Goal: Check status: Check status

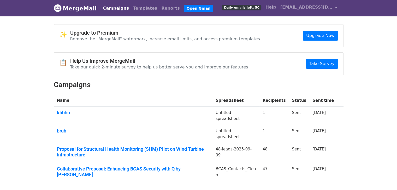
click at [138, 148] on link "Proposal for Structural Health Monitoring (SHM) Pilot on Wind Turbine Infrastru…" at bounding box center [133, 152] width 153 height 11
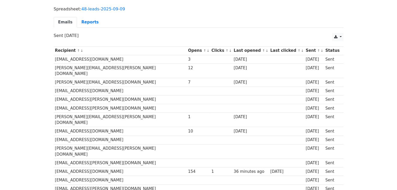
scroll to position [41, 0]
drag, startPoint x: 180, startPoint y: 153, endPoint x: 152, endPoint y: 152, distance: 28.4
click at [152, 168] on tr "anandc@mitconindia.com 154 1 36 minutes ago 8 days ago 15 days ago Sent" at bounding box center [198, 172] width 289 height 9
click at [187, 168] on td "154" at bounding box center [198, 172] width 23 height 9
drag, startPoint x: 153, startPoint y: 152, endPoint x: 200, endPoint y: 151, distance: 47.2
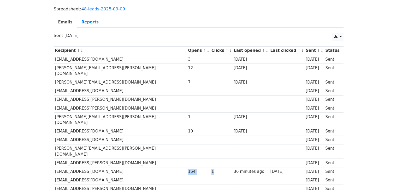
click at [200, 168] on tr "anandc@mitconindia.com 154 1 36 minutes ago 8 days ago 15 days ago Sent" at bounding box center [198, 172] width 289 height 9
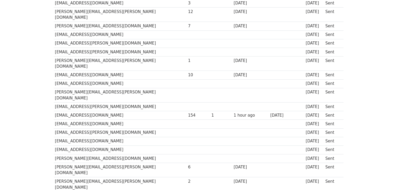
scroll to position [96, 0]
